Goal: Find specific page/section: Find specific page/section

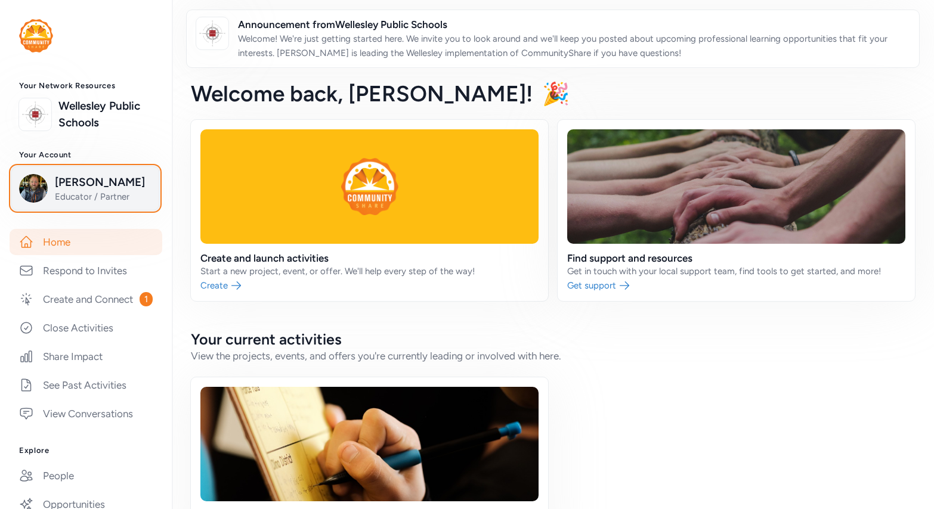
click at [69, 187] on span "[PERSON_NAME]" at bounding box center [103, 182] width 97 height 17
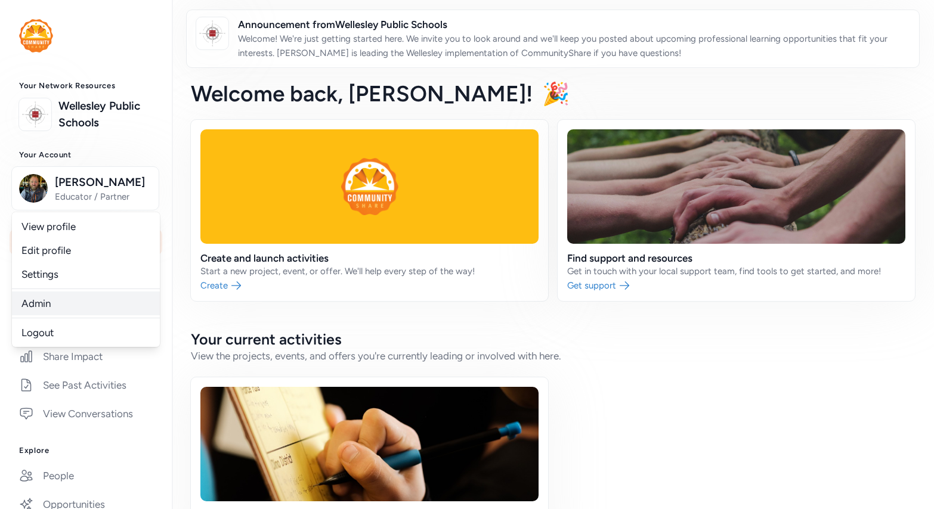
click at [47, 305] on link "Admin" at bounding box center [86, 303] width 148 height 24
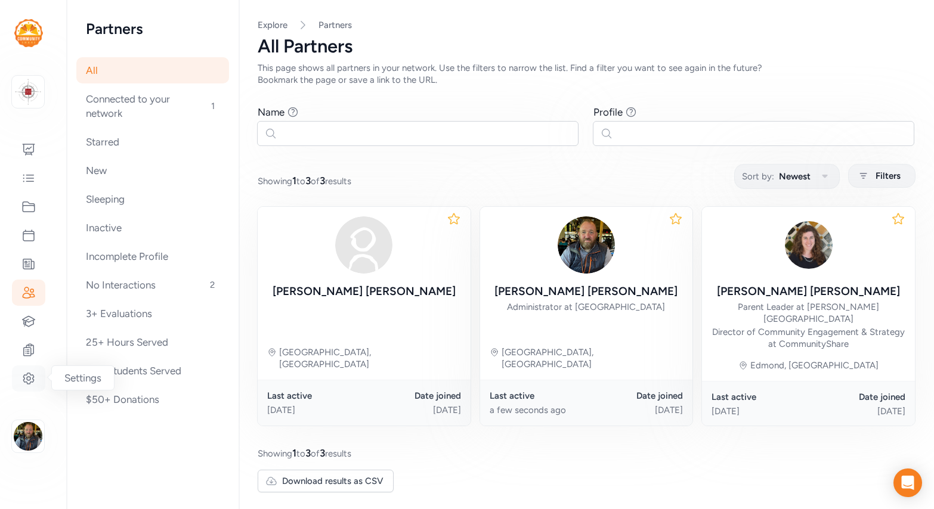
click at [27, 379] on icon at bounding box center [29, 379] width 4 height 4
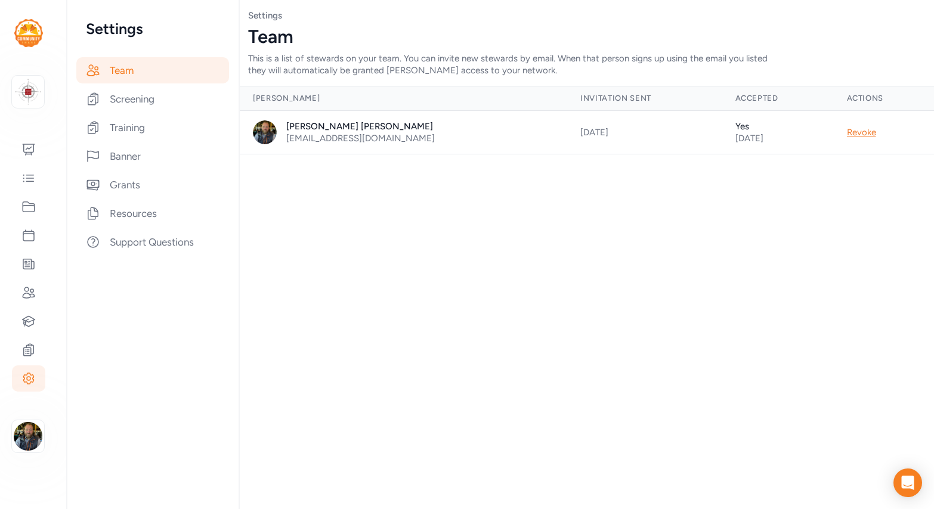
click at [827, 52] on div "Team This is a list of stewards on your team. You can invite new stewards by em…" at bounding box center [586, 51] width 676 height 50
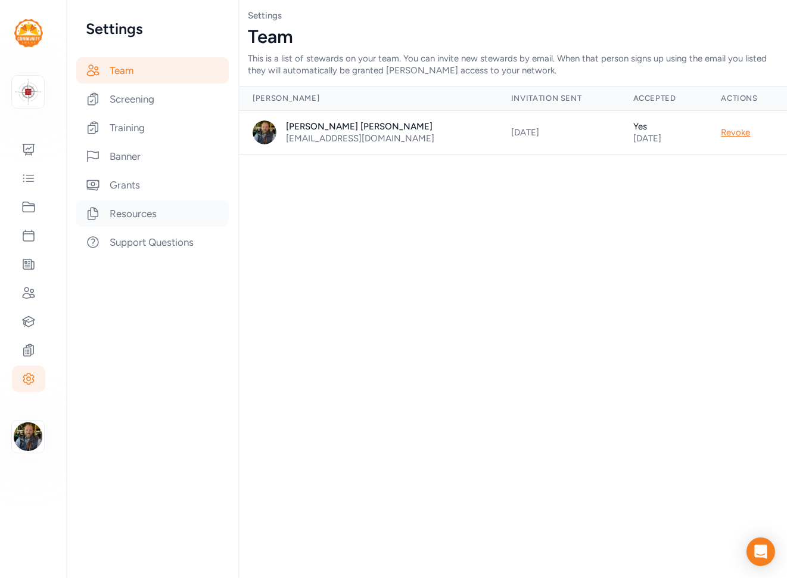
click at [135, 216] on div "Resources" at bounding box center [152, 213] width 153 height 26
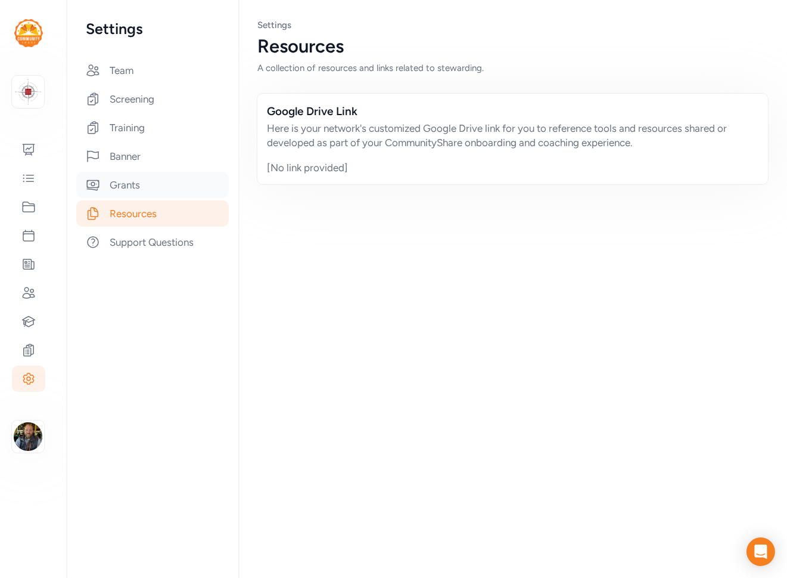
click at [126, 176] on div "Grants" at bounding box center [152, 185] width 153 height 26
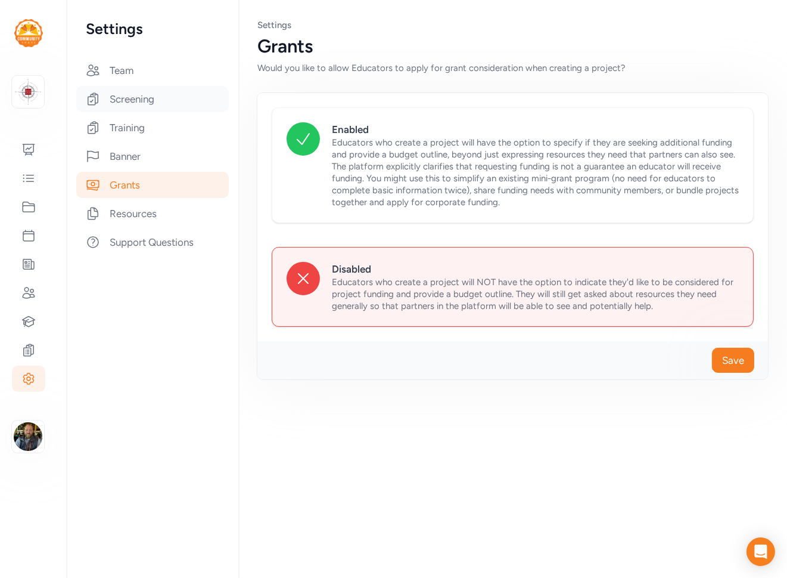
click at [118, 94] on div "Screening" at bounding box center [152, 99] width 153 height 26
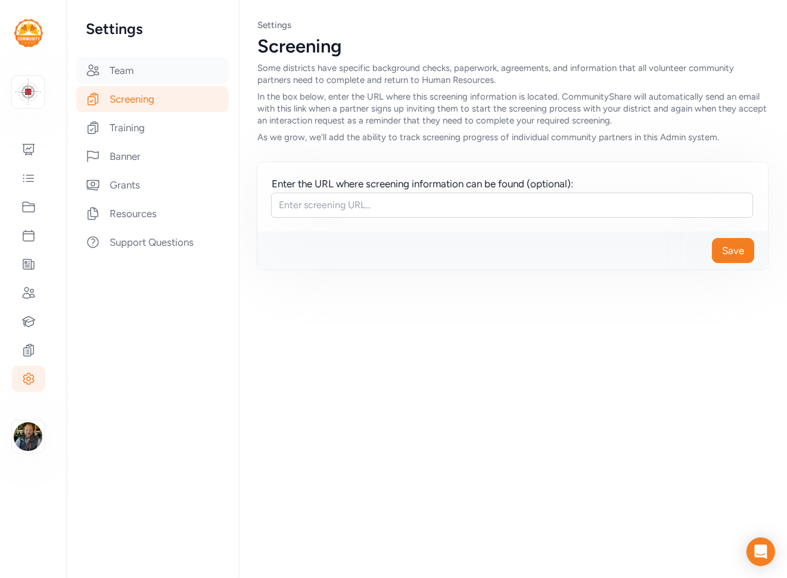
click at [118, 79] on div "Team" at bounding box center [152, 70] width 153 height 26
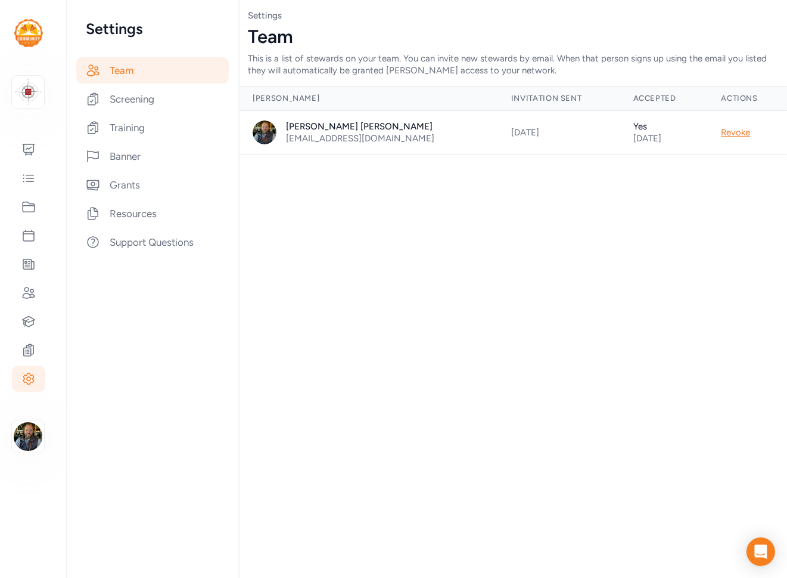
click at [422, 253] on div "Page Team Settings Team This is a list of stewards on your team. You can invite…" at bounding box center [512, 289] width 549 height 578
